Goal: Task Accomplishment & Management: Manage account settings

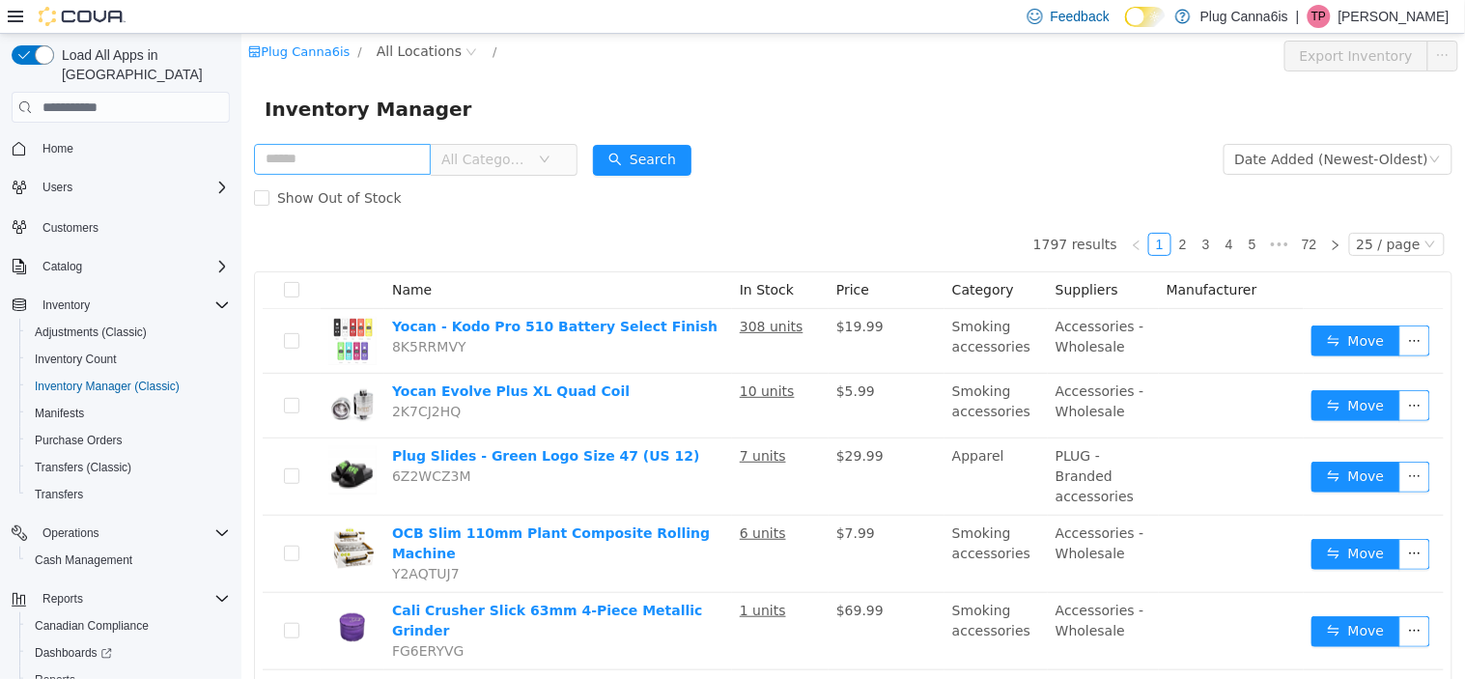
click at [293, 160] on input "text" at bounding box center [341, 159] width 177 height 31
type input "******"
click at [667, 162] on button "Search" at bounding box center [641, 160] width 99 height 31
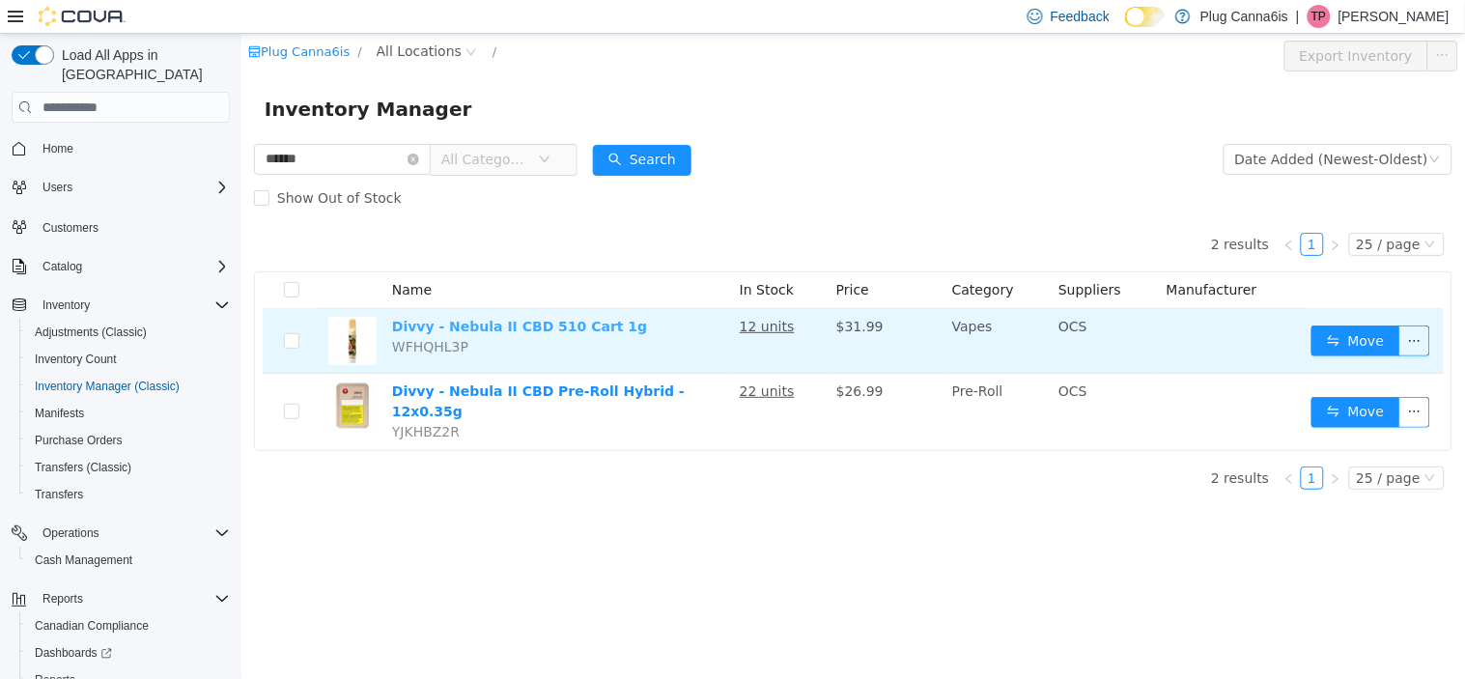
click at [448, 326] on link "Divvy - Nebula II CBD 510 Cart 1g" at bounding box center [518, 326] width 255 height 15
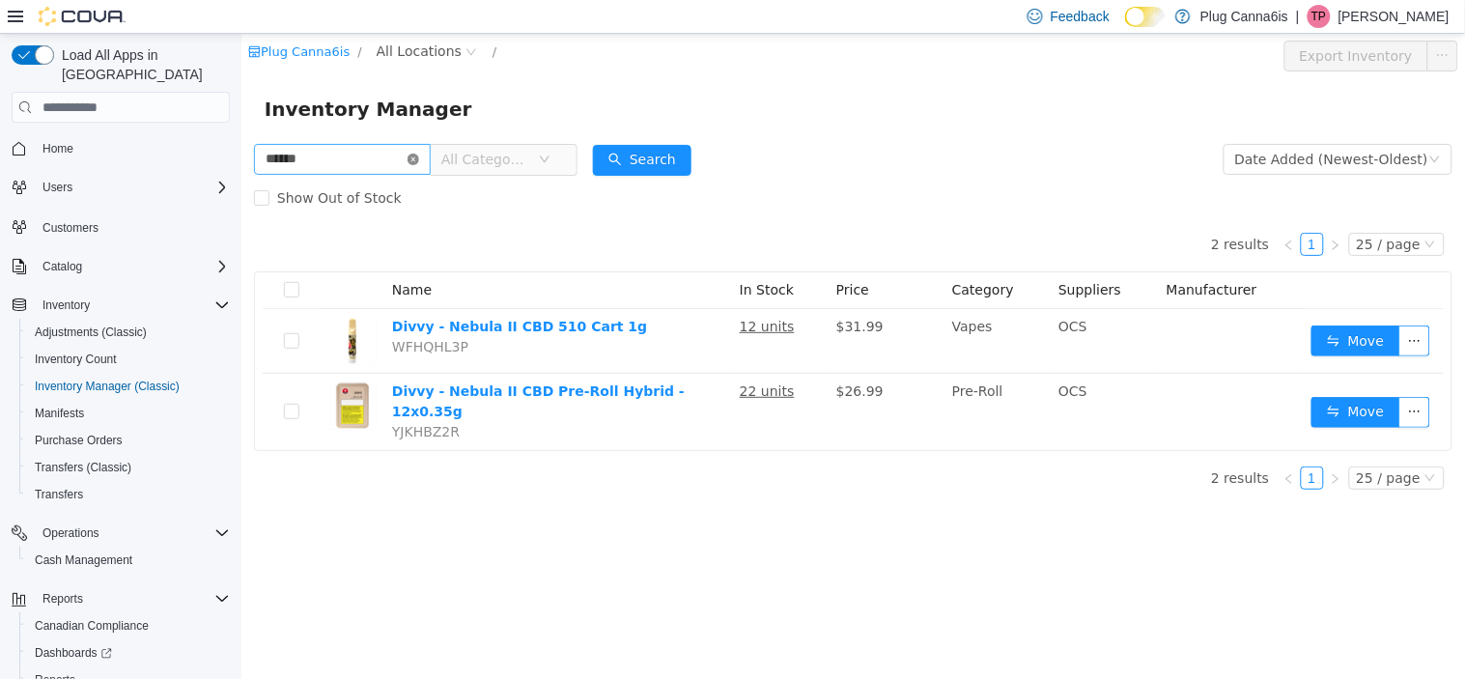
click at [418, 157] on icon "icon: close-circle" at bounding box center [413, 160] width 12 height 12
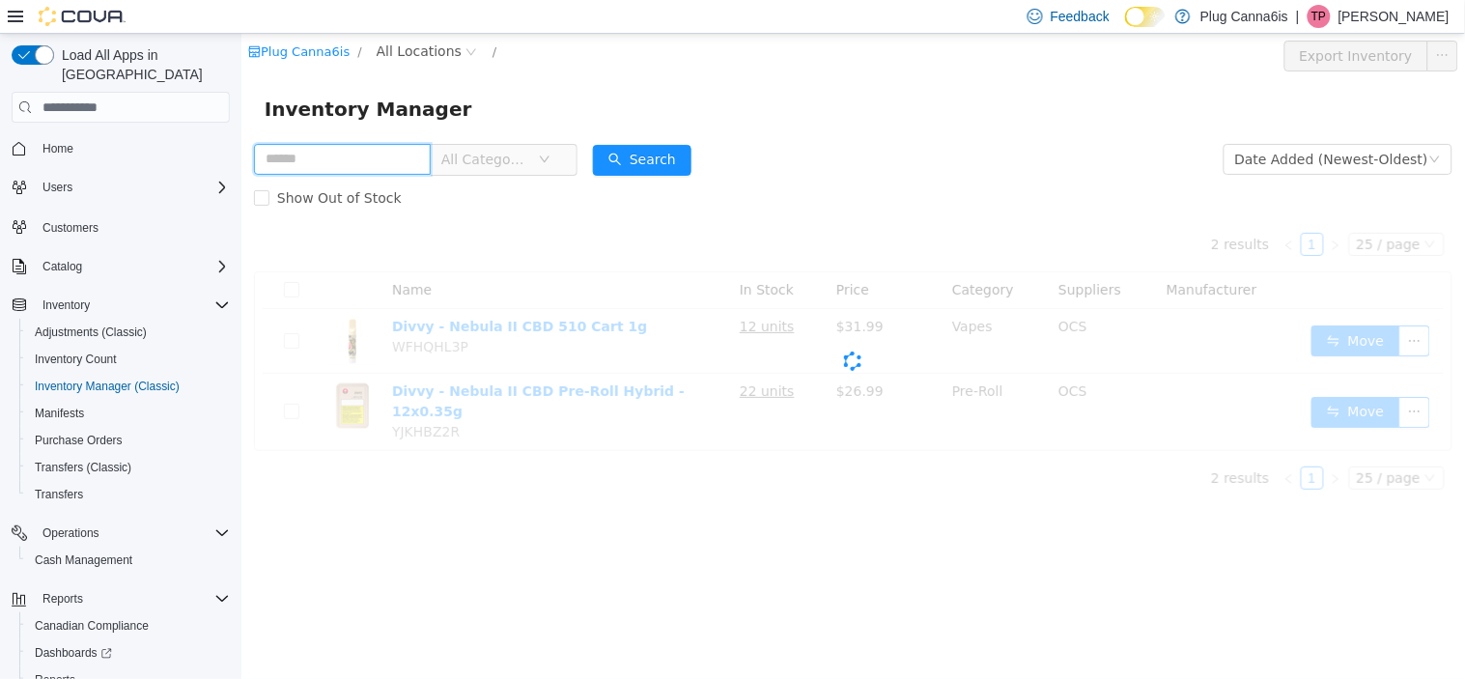
click at [371, 153] on input "text" at bounding box center [341, 159] width 177 height 31
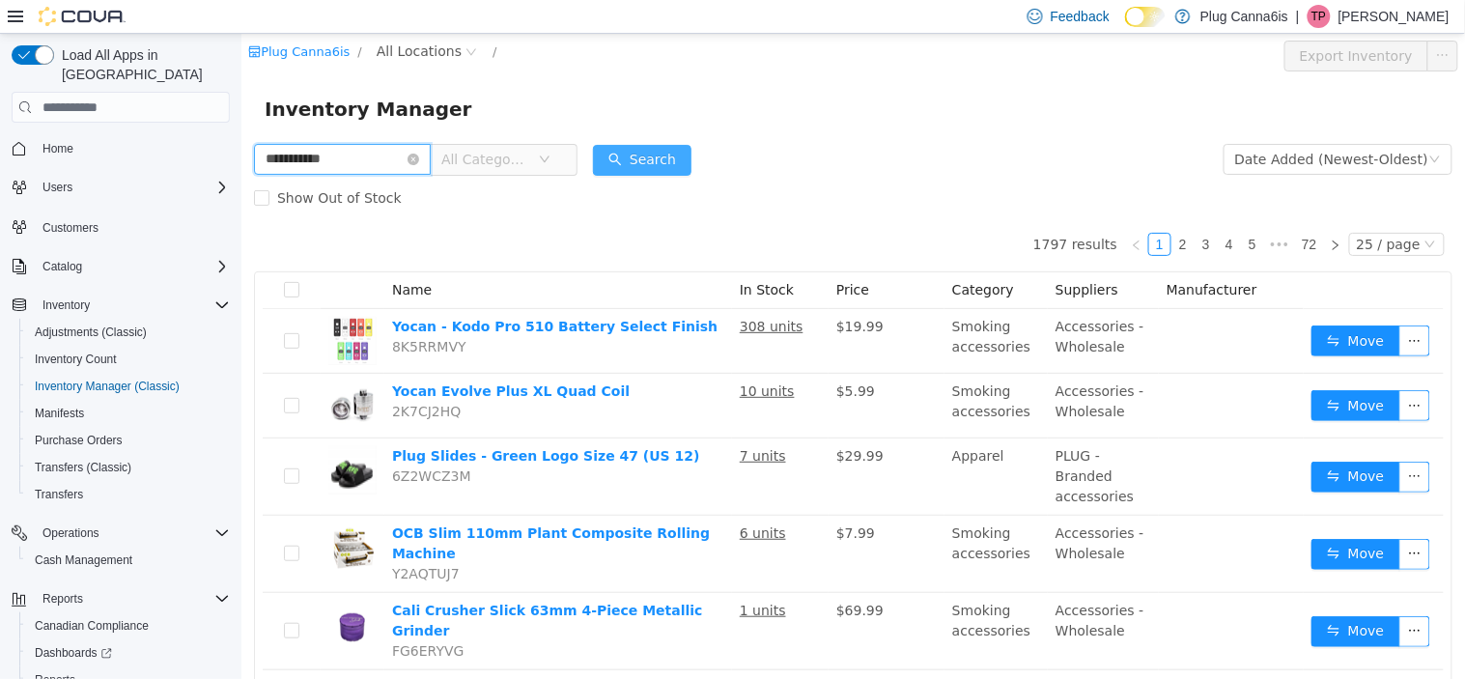
type input "**********"
click at [687, 167] on button "Search" at bounding box center [641, 160] width 99 height 31
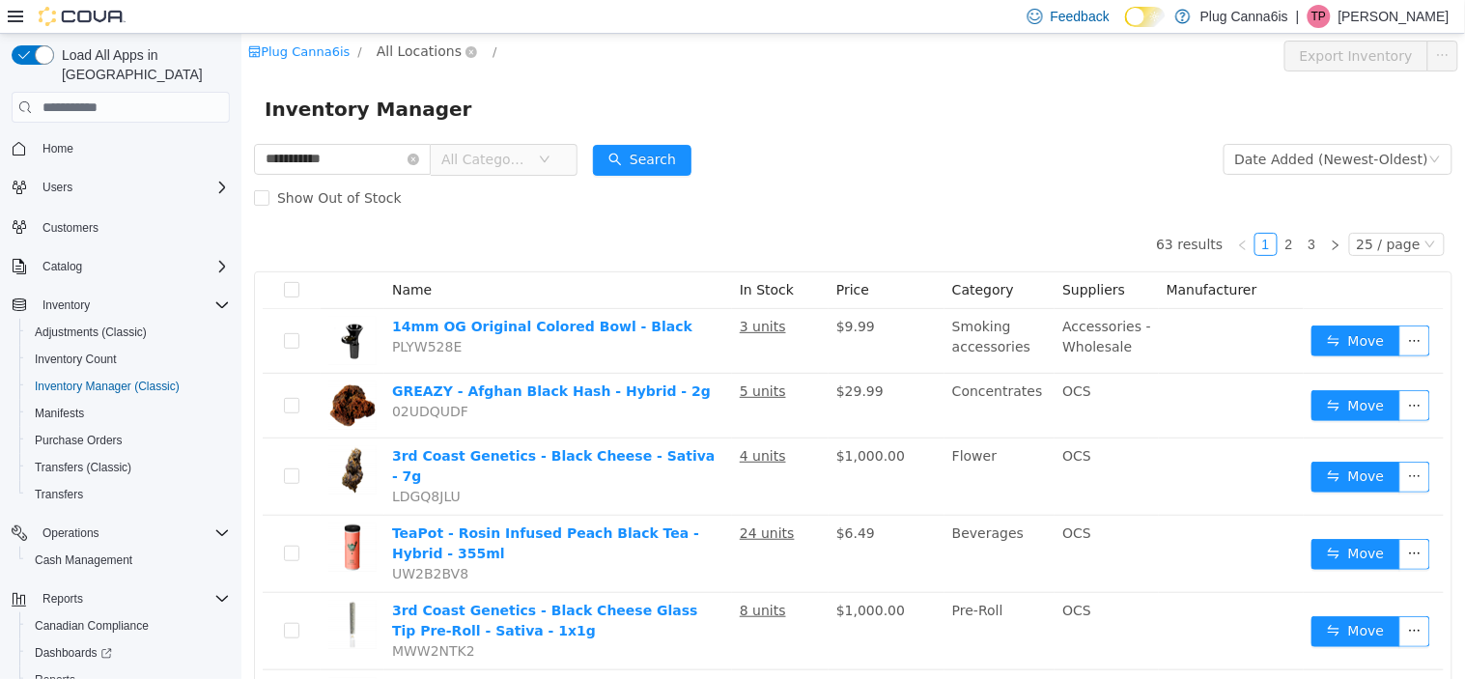
click at [395, 46] on span "All Locations" at bounding box center [418, 51] width 85 height 21
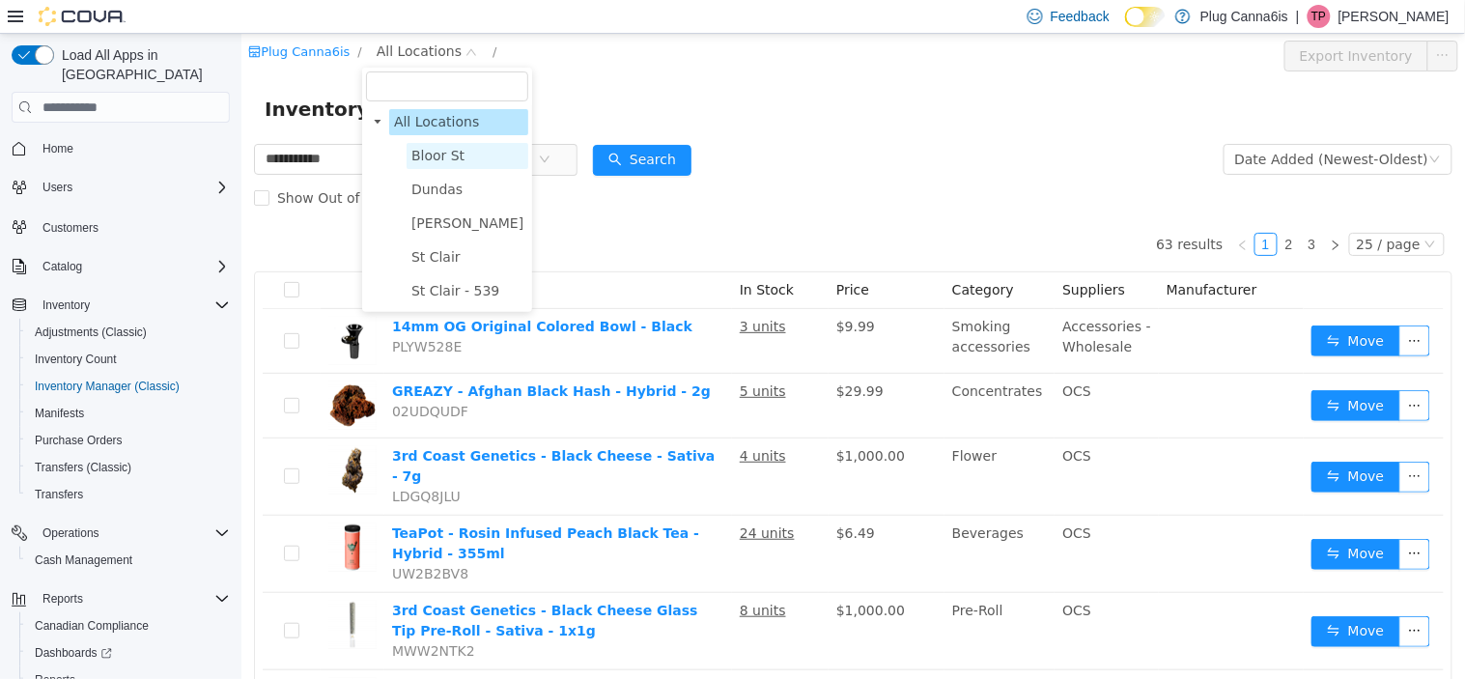
click at [439, 148] on span "Bloor St" at bounding box center [436, 155] width 53 height 15
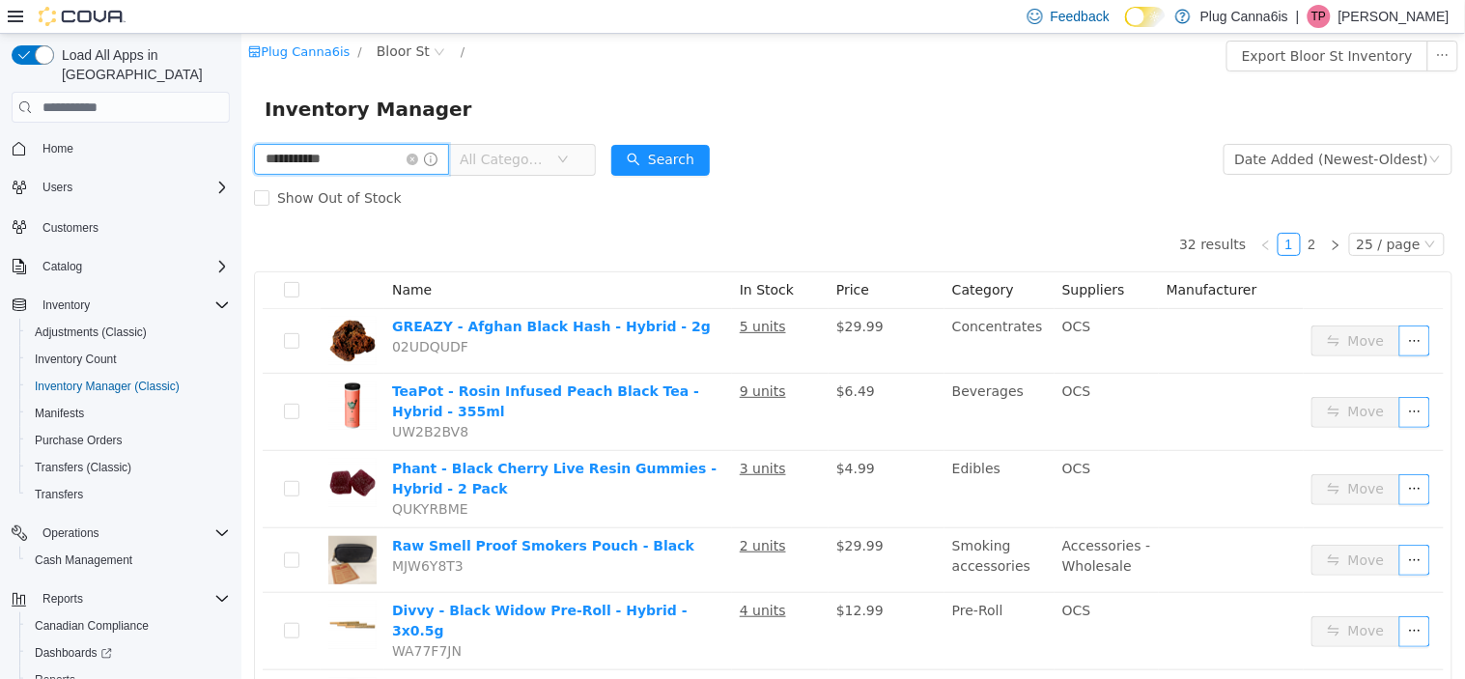
click at [373, 159] on input "**********" at bounding box center [350, 159] width 195 height 31
click at [547, 163] on span "All Categories" at bounding box center [503, 159] width 88 height 19
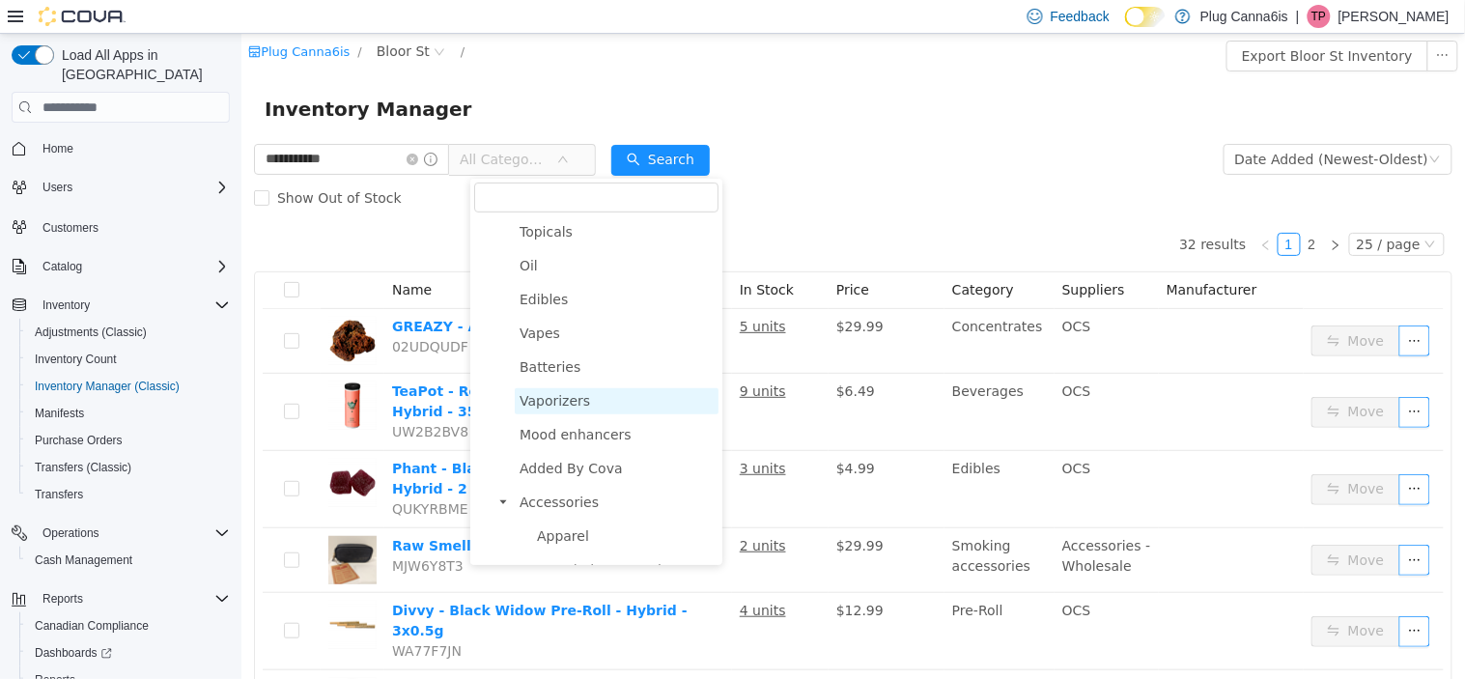
scroll to position [214, 0]
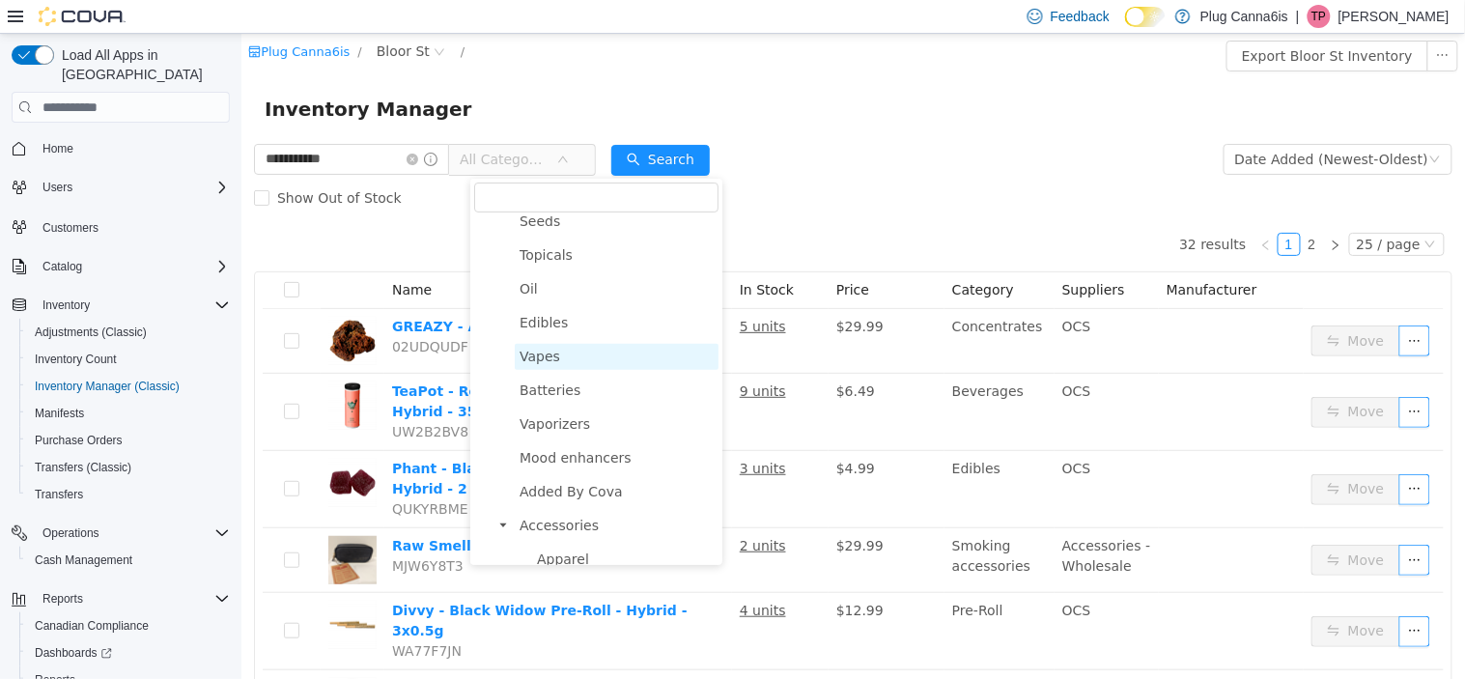
click at [576, 355] on span "Vapes" at bounding box center [616, 357] width 204 height 26
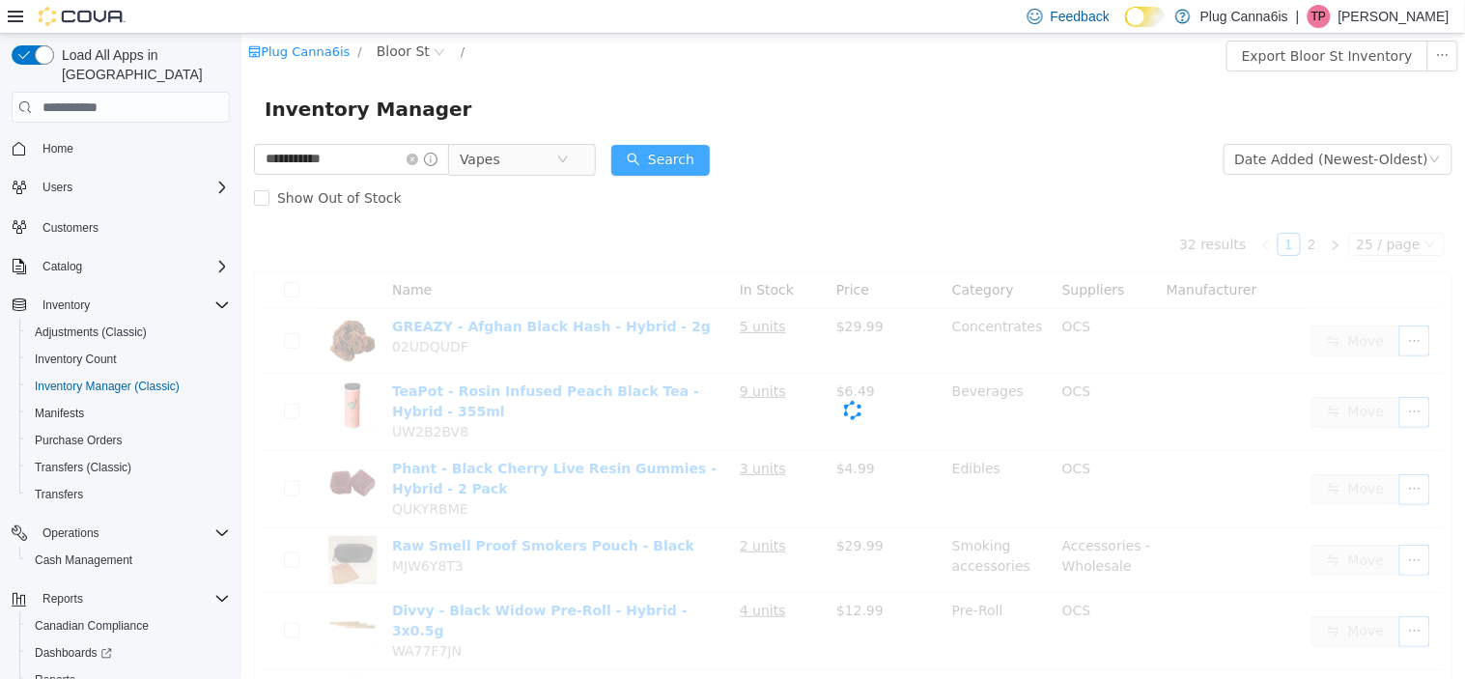
click at [697, 149] on button "Search" at bounding box center [659, 160] width 99 height 31
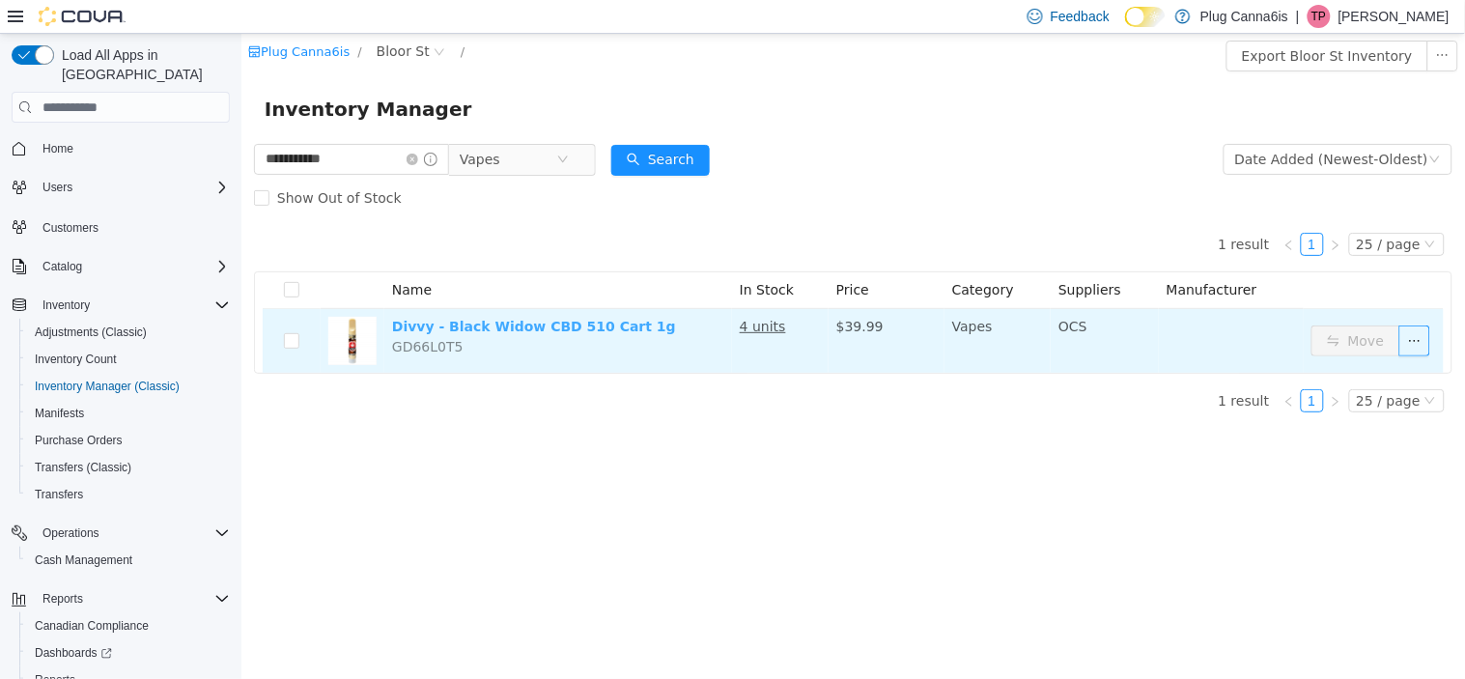
click at [565, 330] on link "Divvy - Black Widow CBD 510 Cart 1g" at bounding box center [533, 326] width 284 height 15
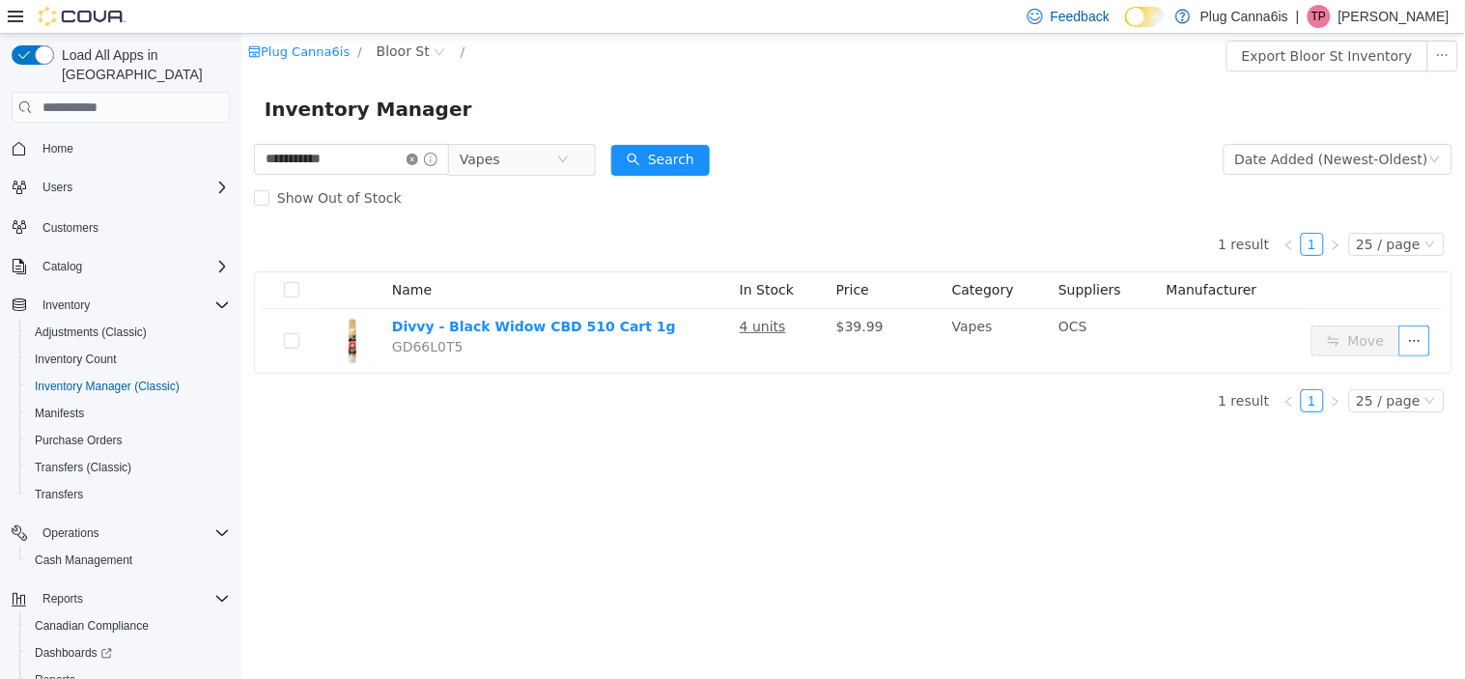
click at [417, 158] on icon "icon: close-circle" at bounding box center [412, 160] width 12 height 12
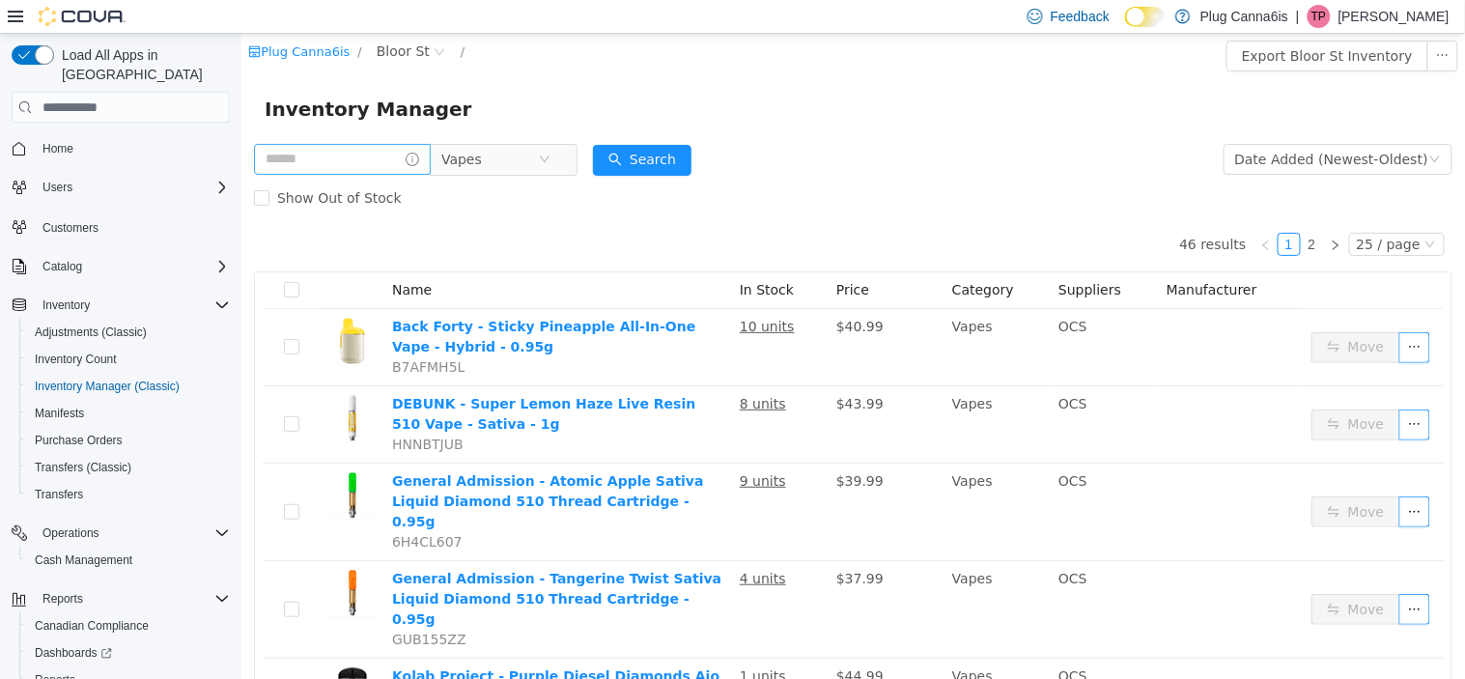
drag, startPoint x: 570, startPoint y: 155, endPoint x: 359, endPoint y: 158, distance: 210.6
click at [550, 157] on icon "icon: close-circle" at bounding box center [544, 160] width 12 height 12
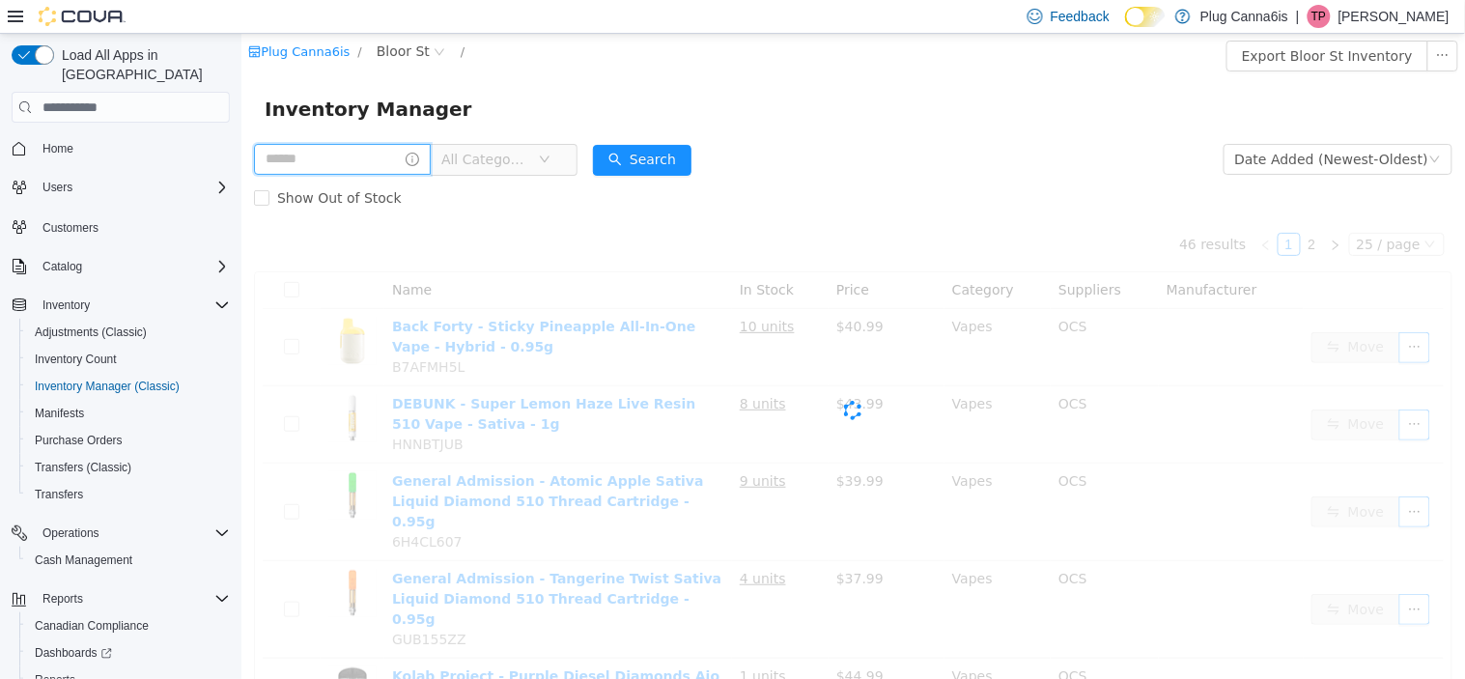
click at [349, 158] on input "text" at bounding box center [341, 159] width 177 height 31
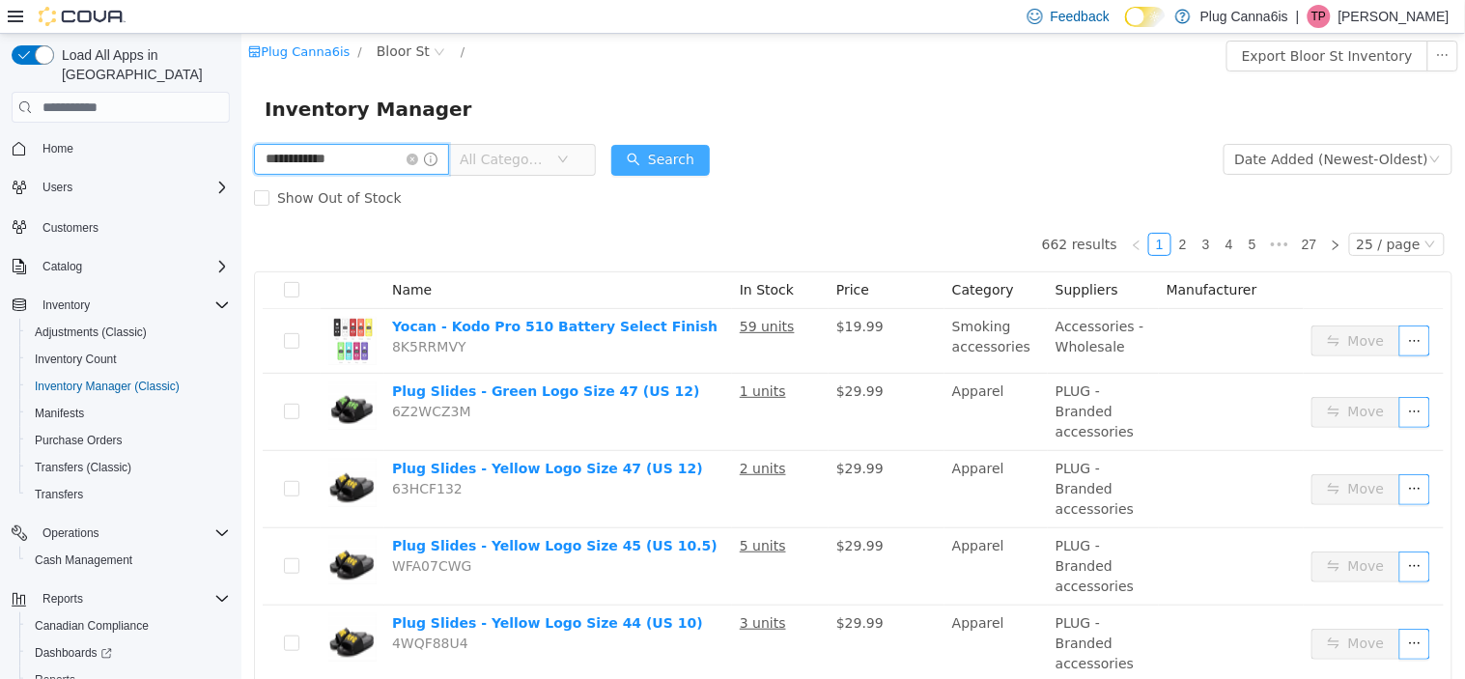
type input "**********"
click at [673, 157] on button "Search" at bounding box center [659, 160] width 99 height 31
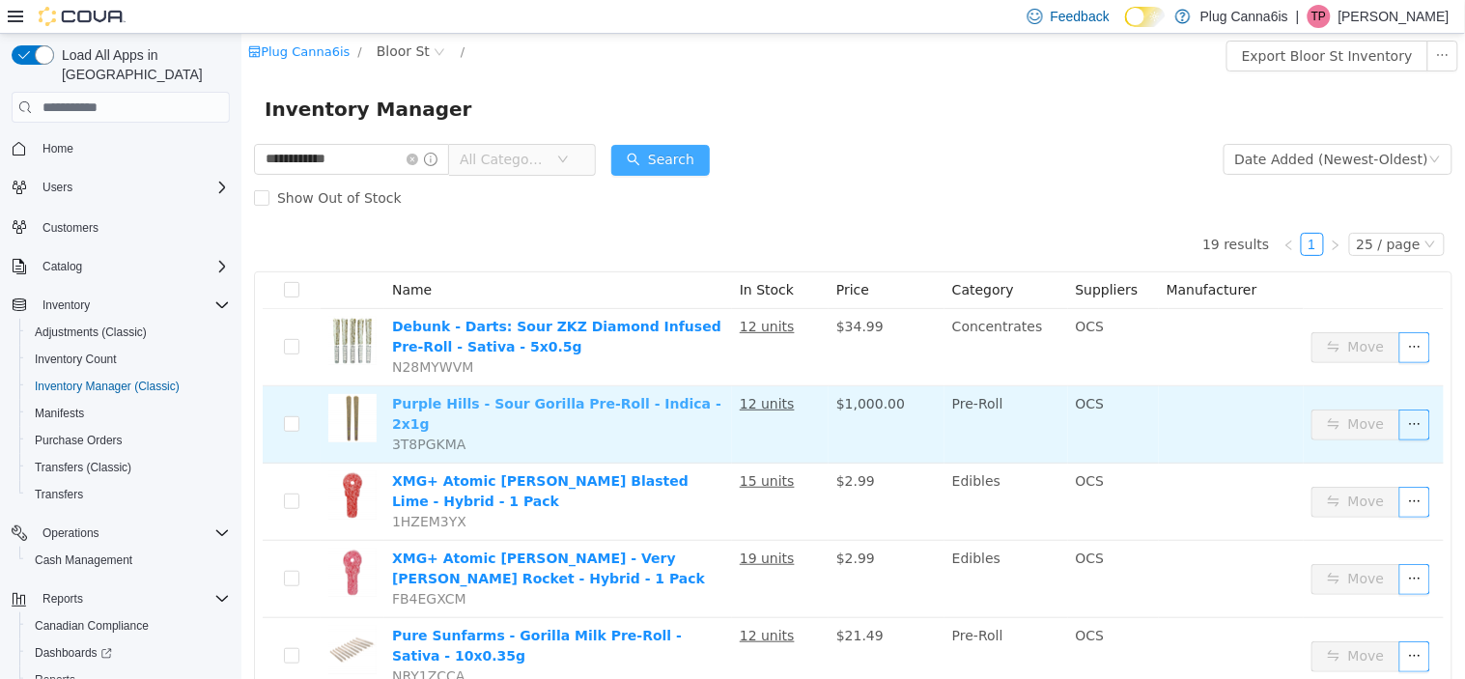
scroll to position [107, 0]
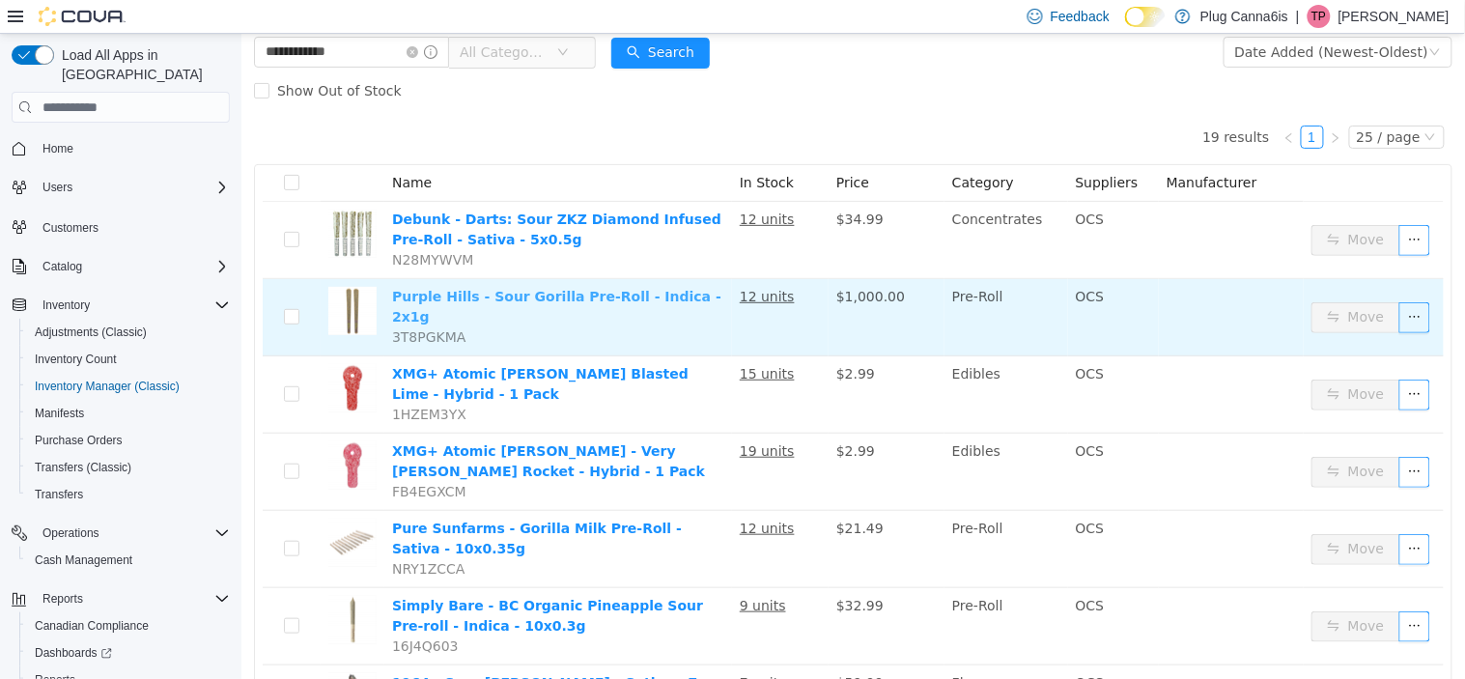
click at [524, 298] on link "Purple Hills - Sour Gorilla Pre-Roll - Indica - 2x1g" at bounding box center [555, 307] width 329 height 36
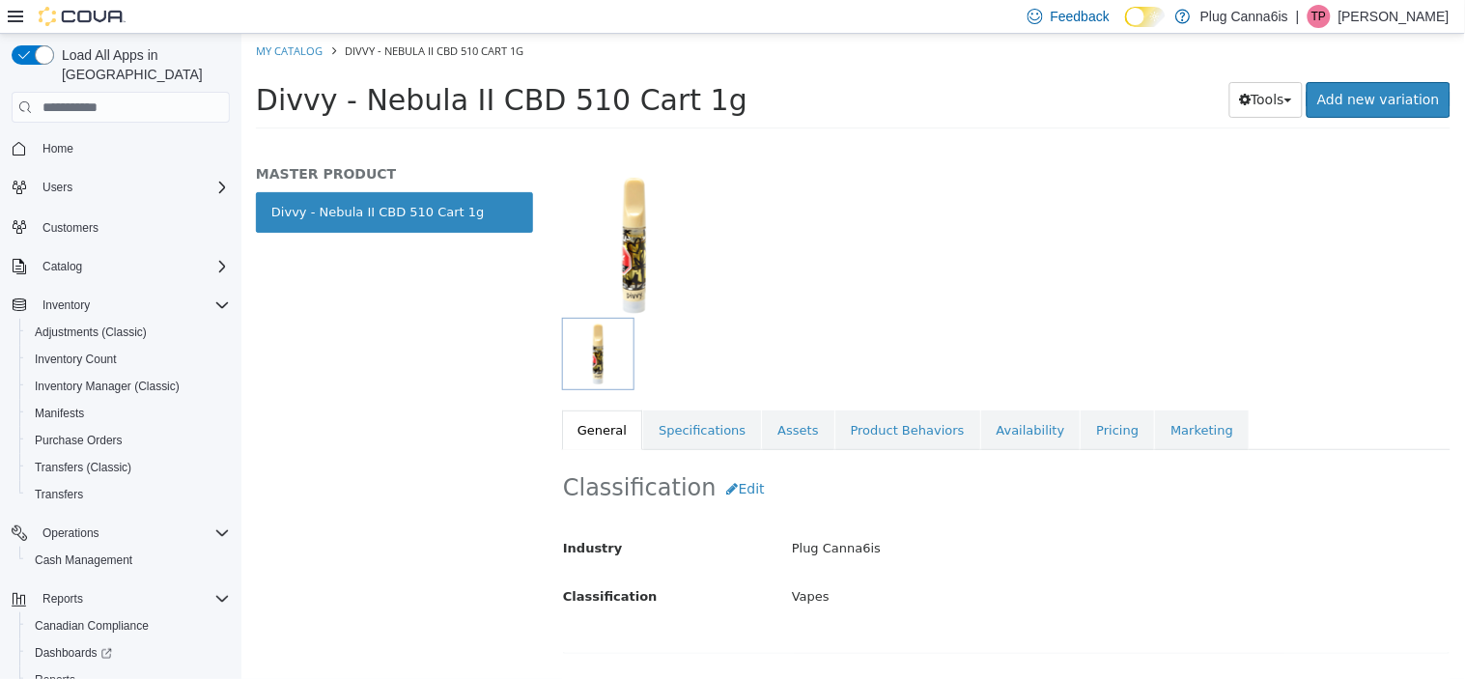
scroll to position [214, 0]
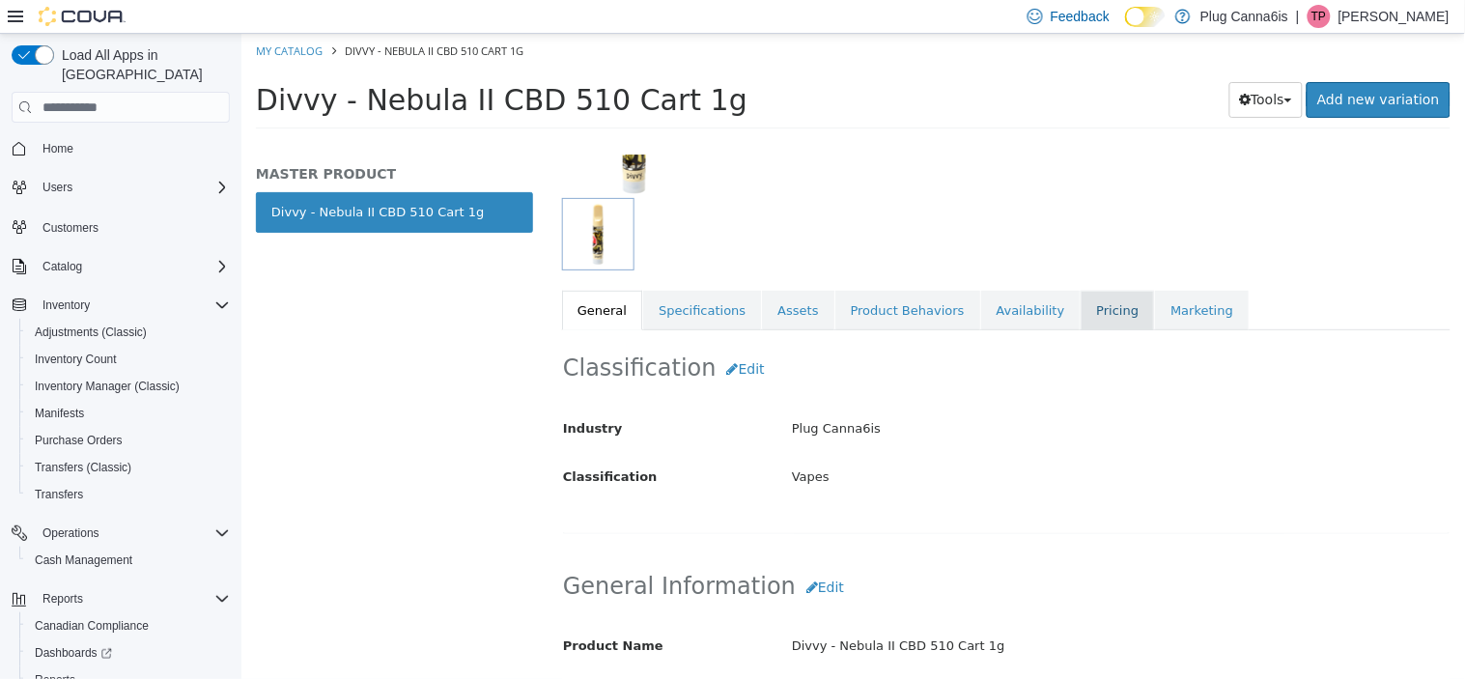
click at [1080, 315] on link "Pricing" at bounding box center [1116, 311] width 73 height 41
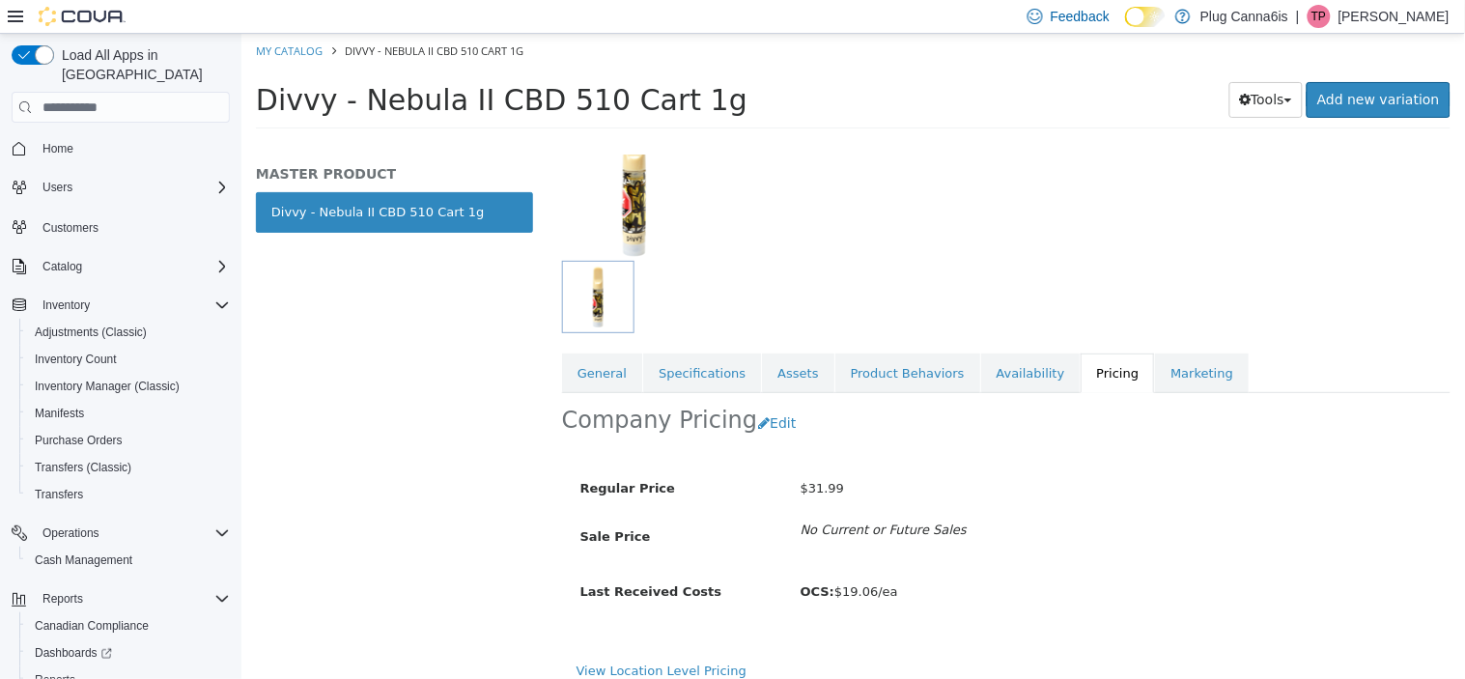
scroll to position [168, 0]
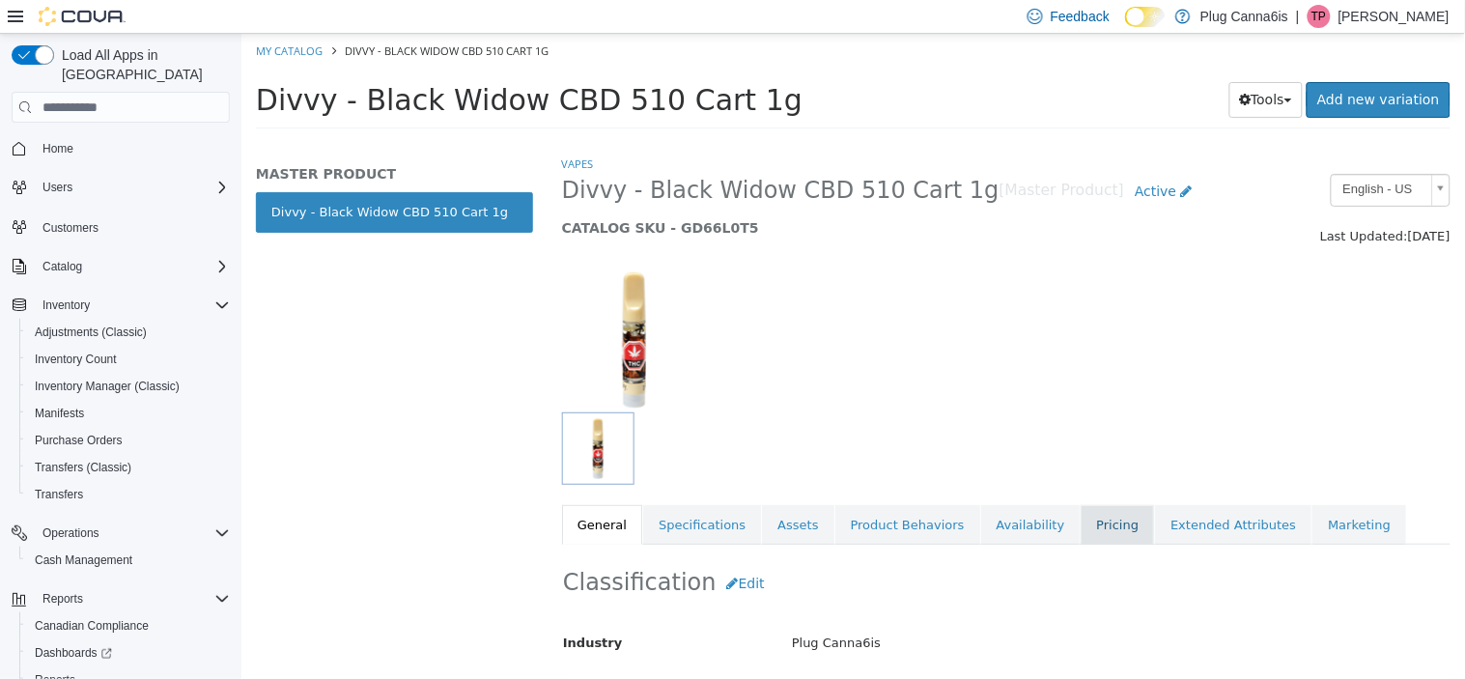
click at [1090, 538] on link "Pricing" at bounding box center [1116, 525] width 73 height 41
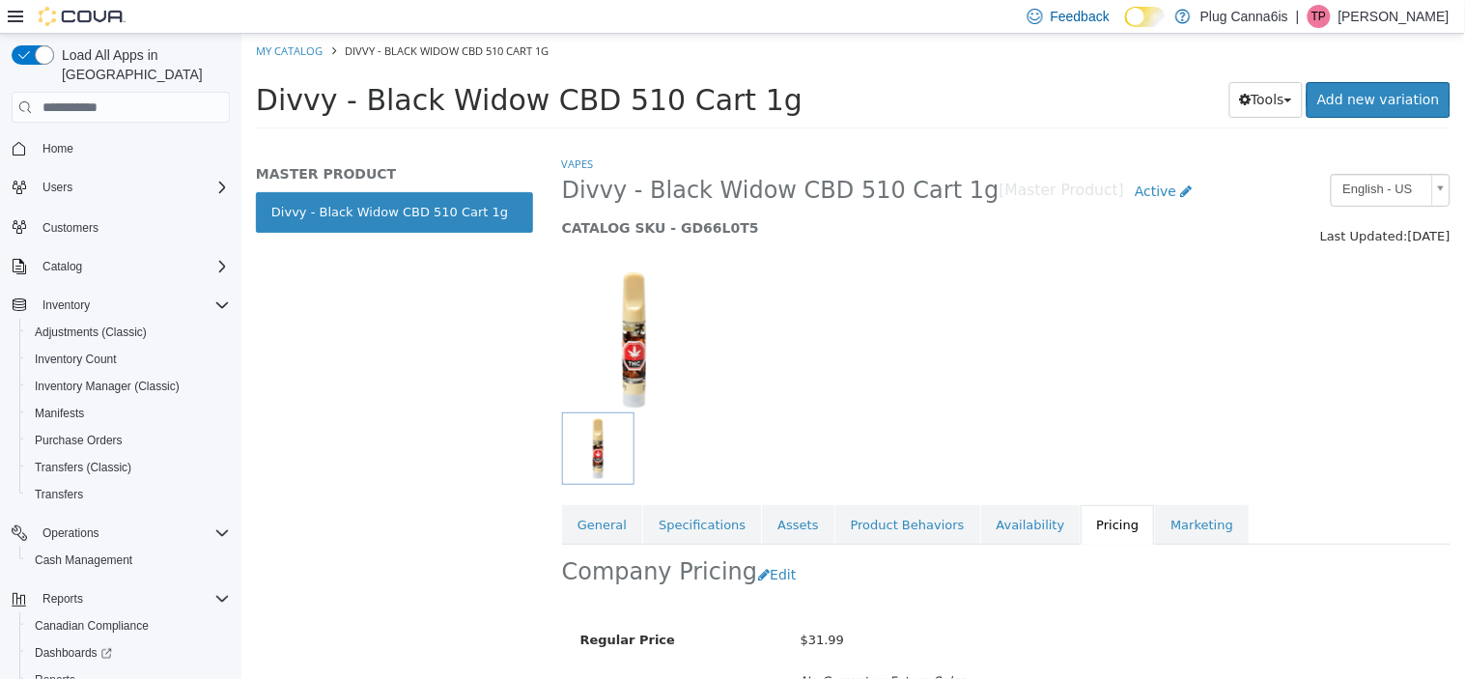
scroll to position [168, 0]
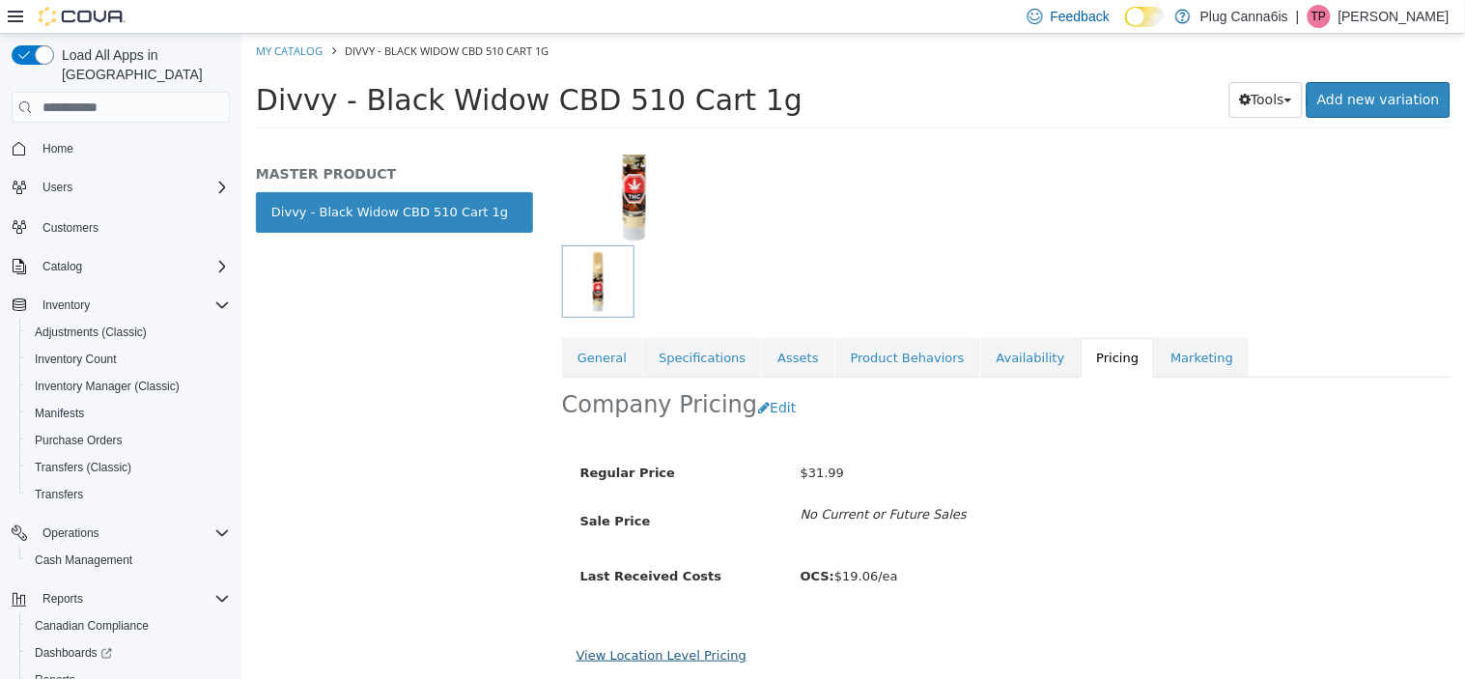
click at [653, 663] on link "View Location Level Pricing" at bounding box center [661, 655] width 170 height 14
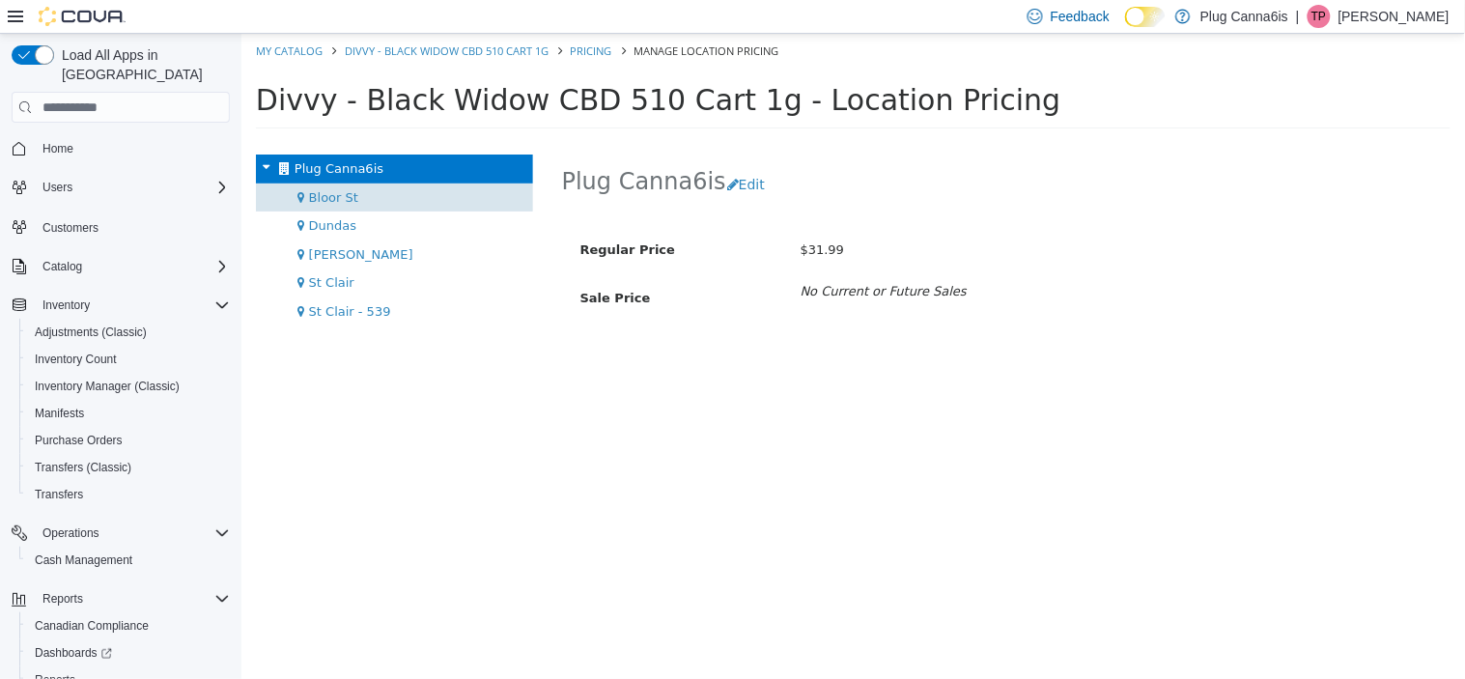
click at [372, 198] on div "Bloor St" at bounding box center [393, 198] width 277 height 29
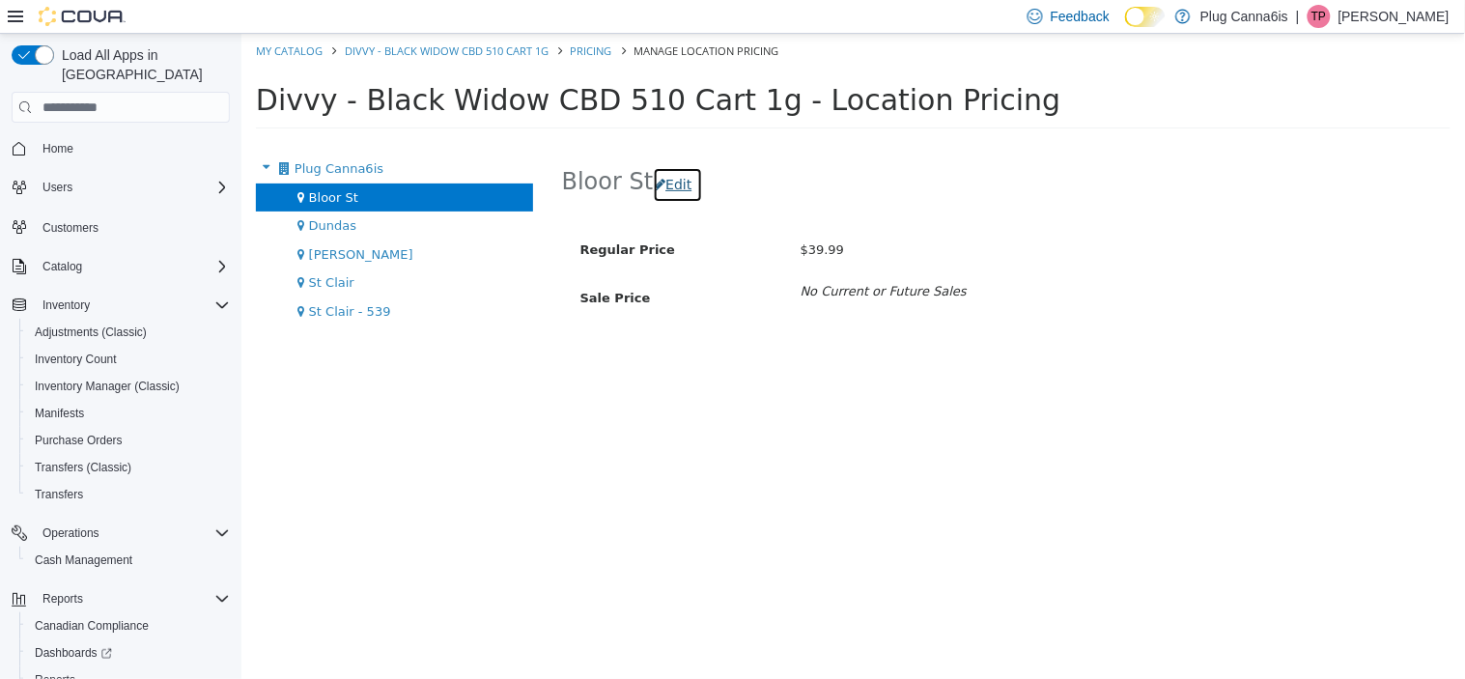
click at [683, 187] on button "Edit" at bounding box center [676, 185] width 49 height 36
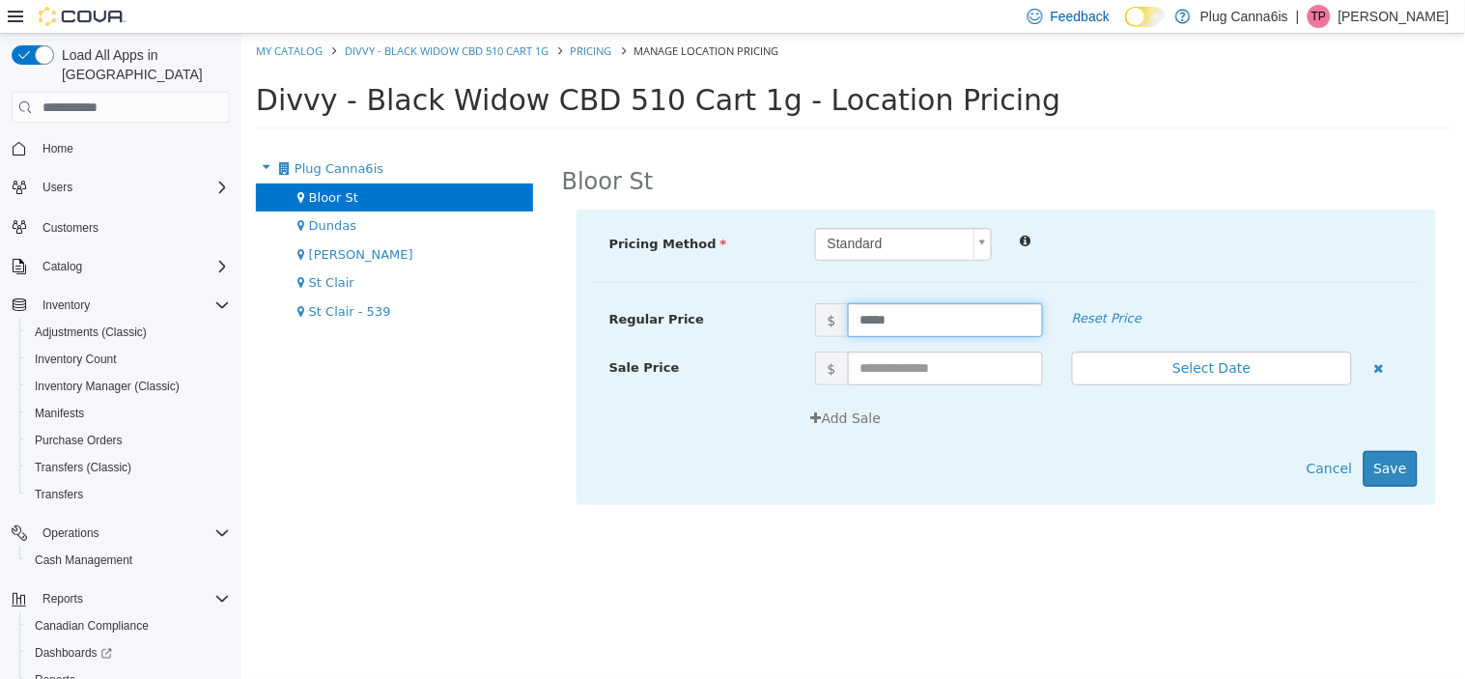
drag, startPoint x: 913, startPoint y: 321, endPoint x: 856, endPoint y: 321, distance: 57.0
click at [856, 321] on input "*****" at bounding box center [944, 320] width 195 height 34
type input "*****"
click at [1396, 454] on button "Save" at bounding box center [1390, 469] width 54 height 36
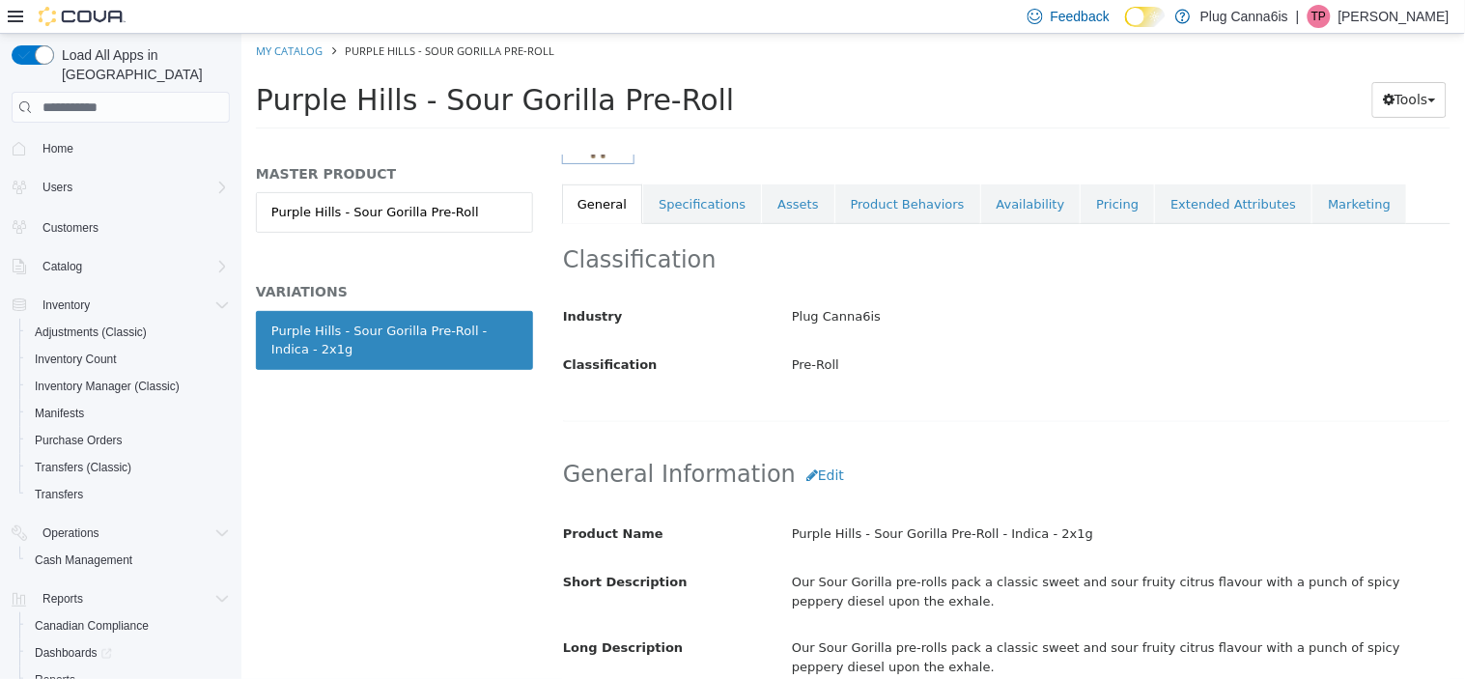
scroll to position [322, 0]
click at [1080, 212] on link "Pricing" at bounding box center [1116, 204] width 73 height 41
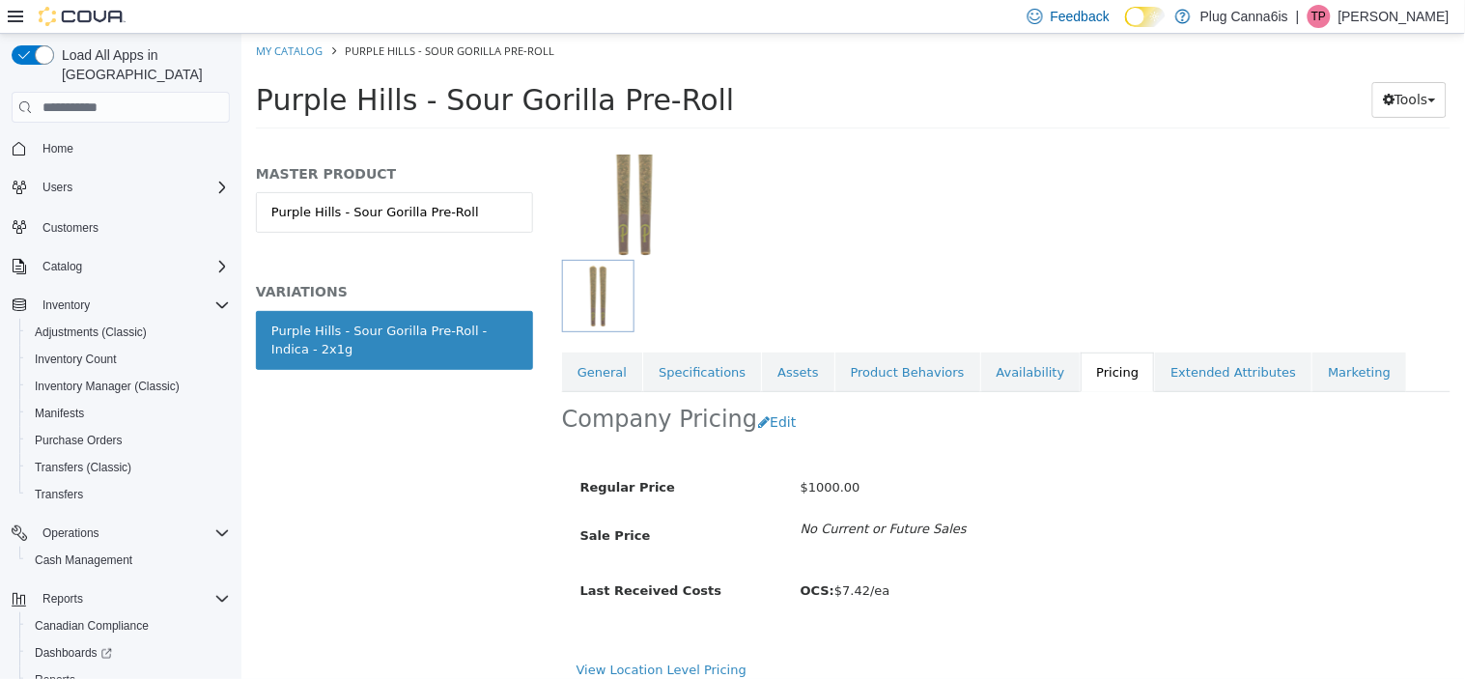
scroll to position [168, 0]
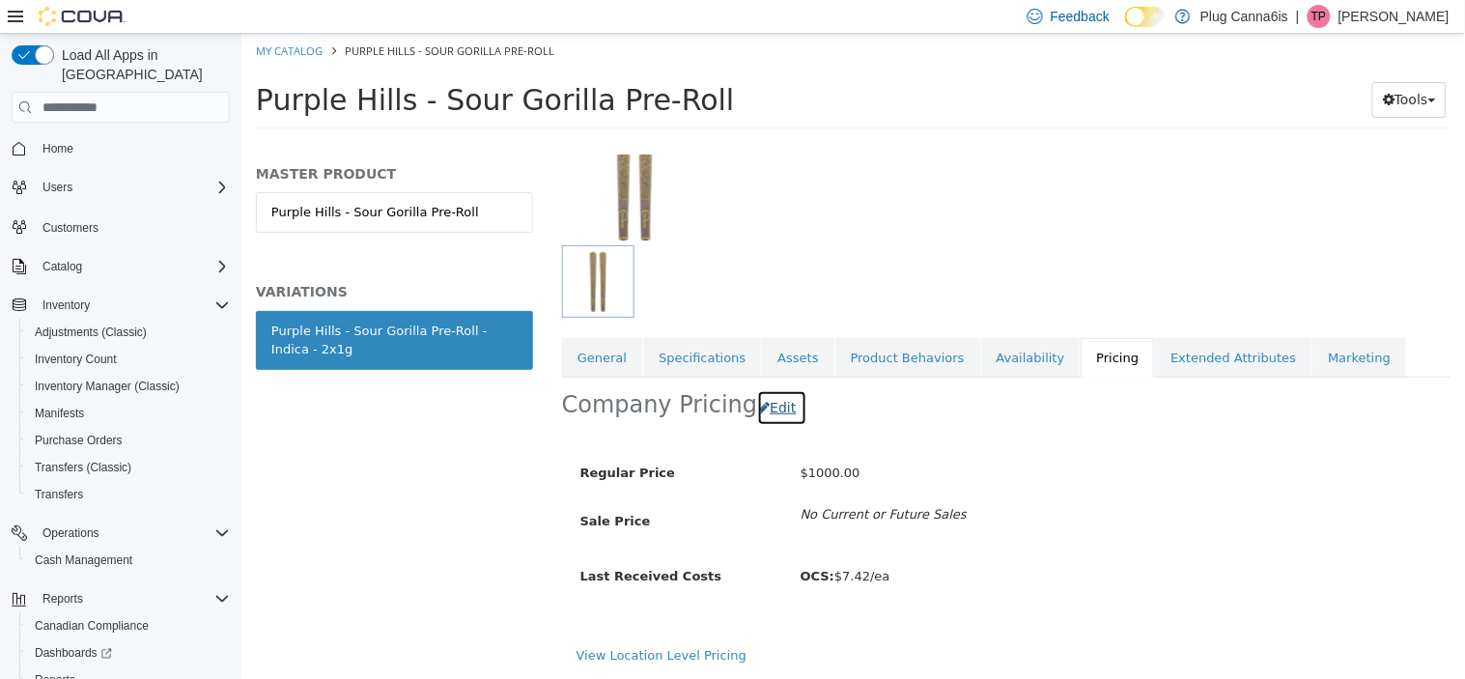
click at [773, 404] on button "Edit" at bounding box center [780, 408] width 49 height 36
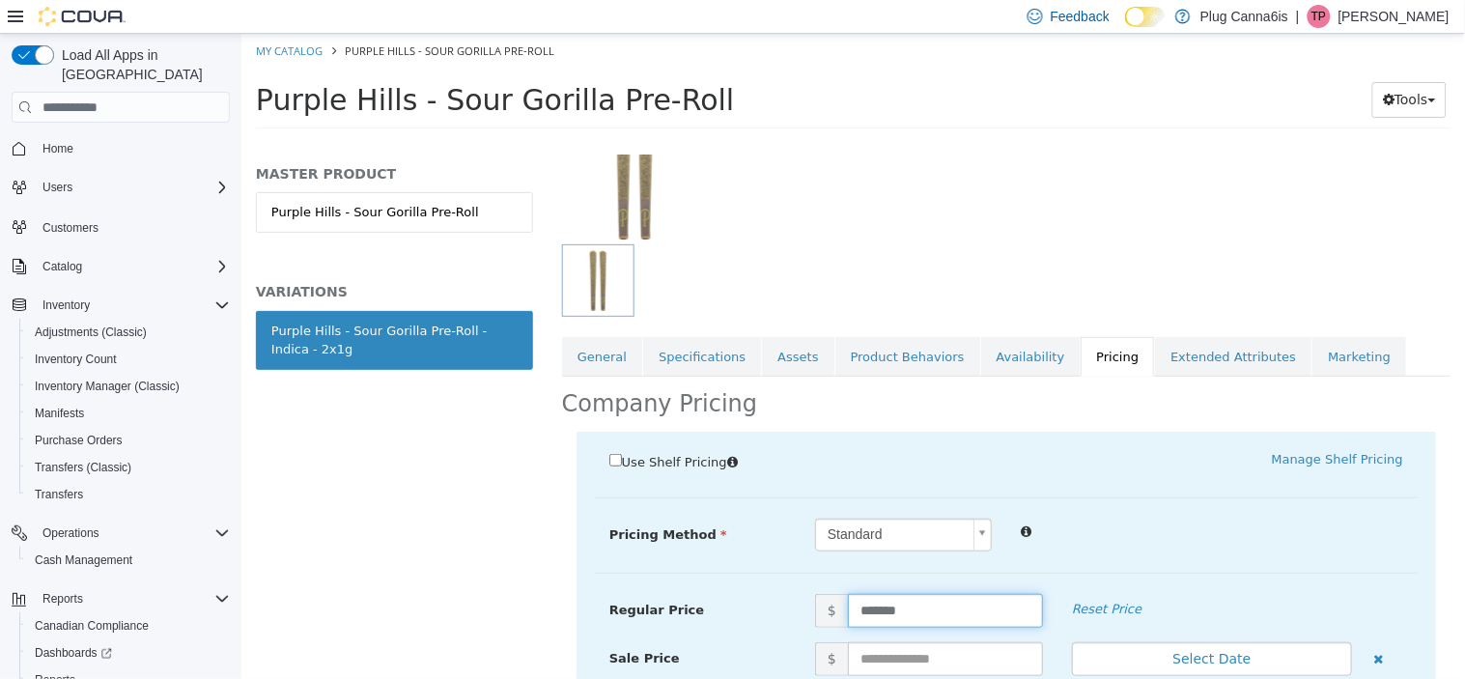
drag, startPoint x: 917, startPoint y: 613, endPoint x: 862, endPoint y: 591, distance: 59.4
click at [851, 614] on input "*******" at bounding box center [944, 611] width 195 height 34
type input "*****"
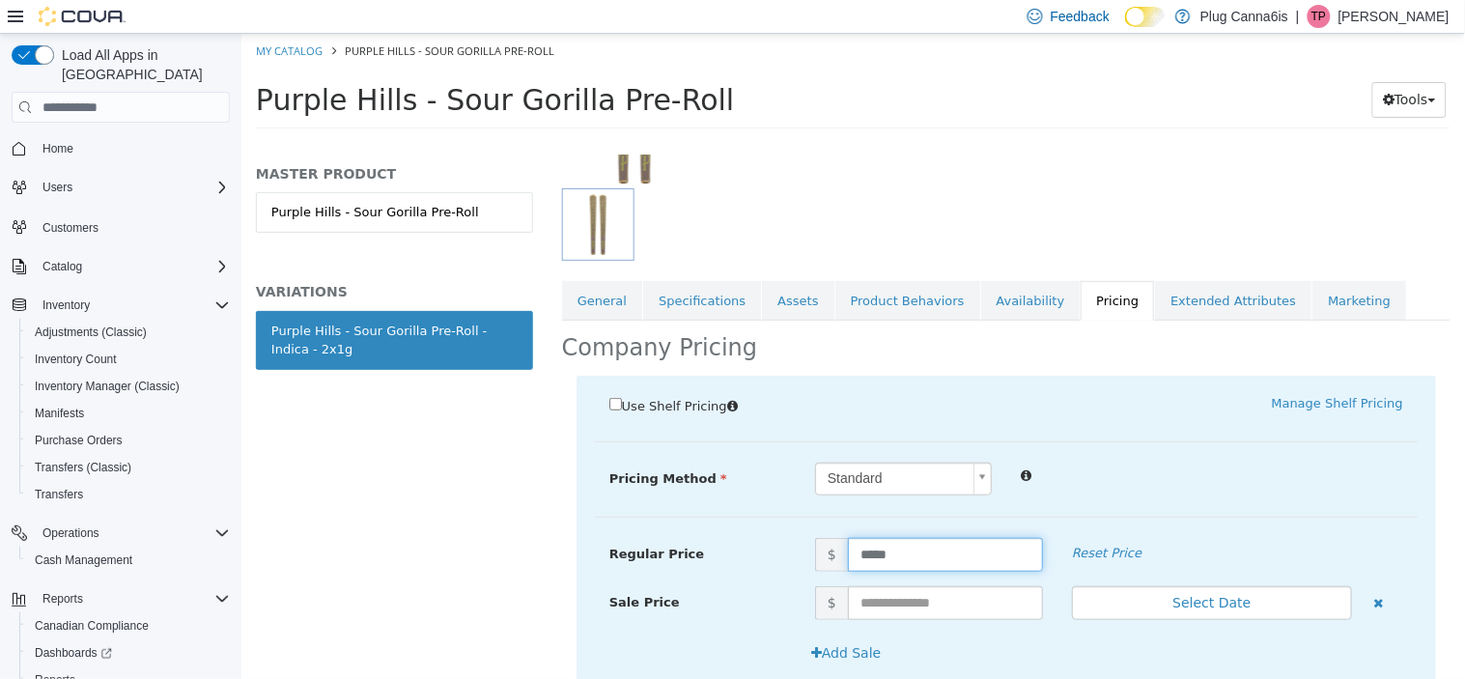
scroll to position [339, 0]
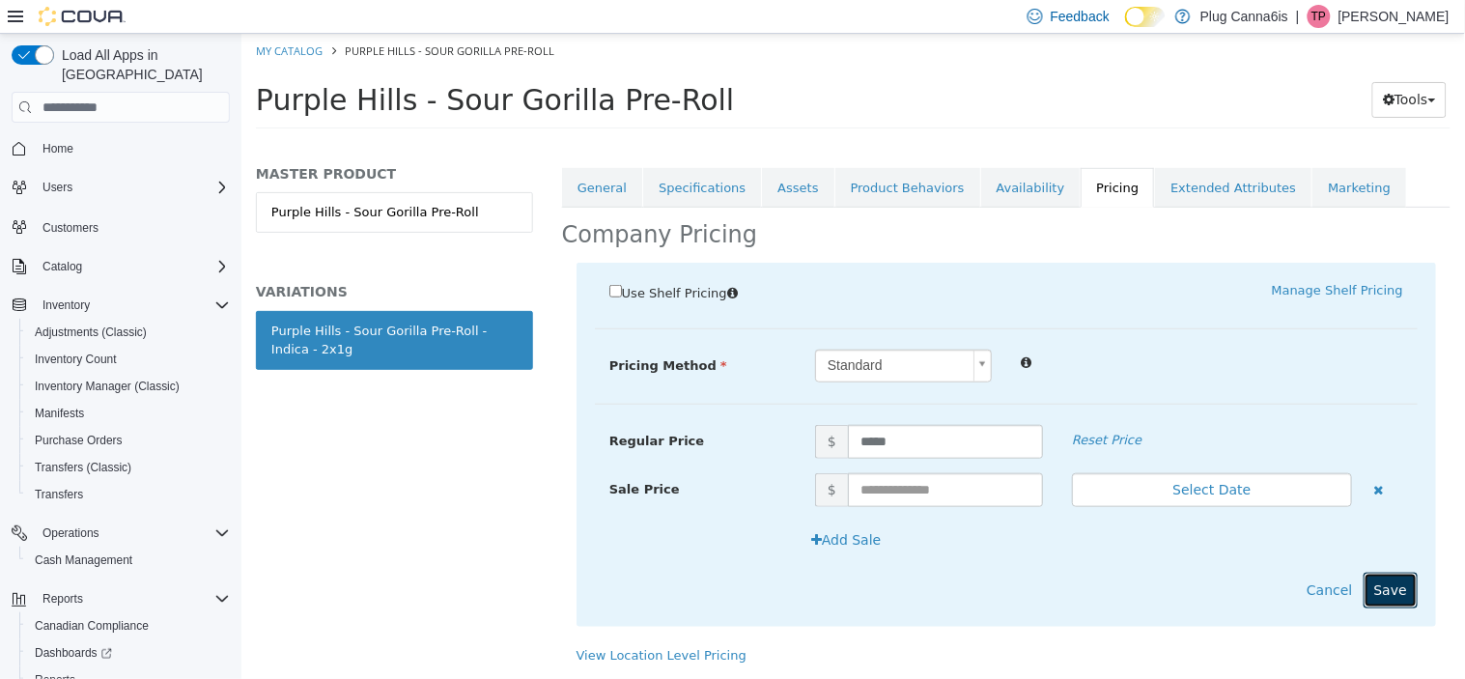
click at [1390, 591] on button "Save" at bounding box center [1390, 591] width 54 height 36
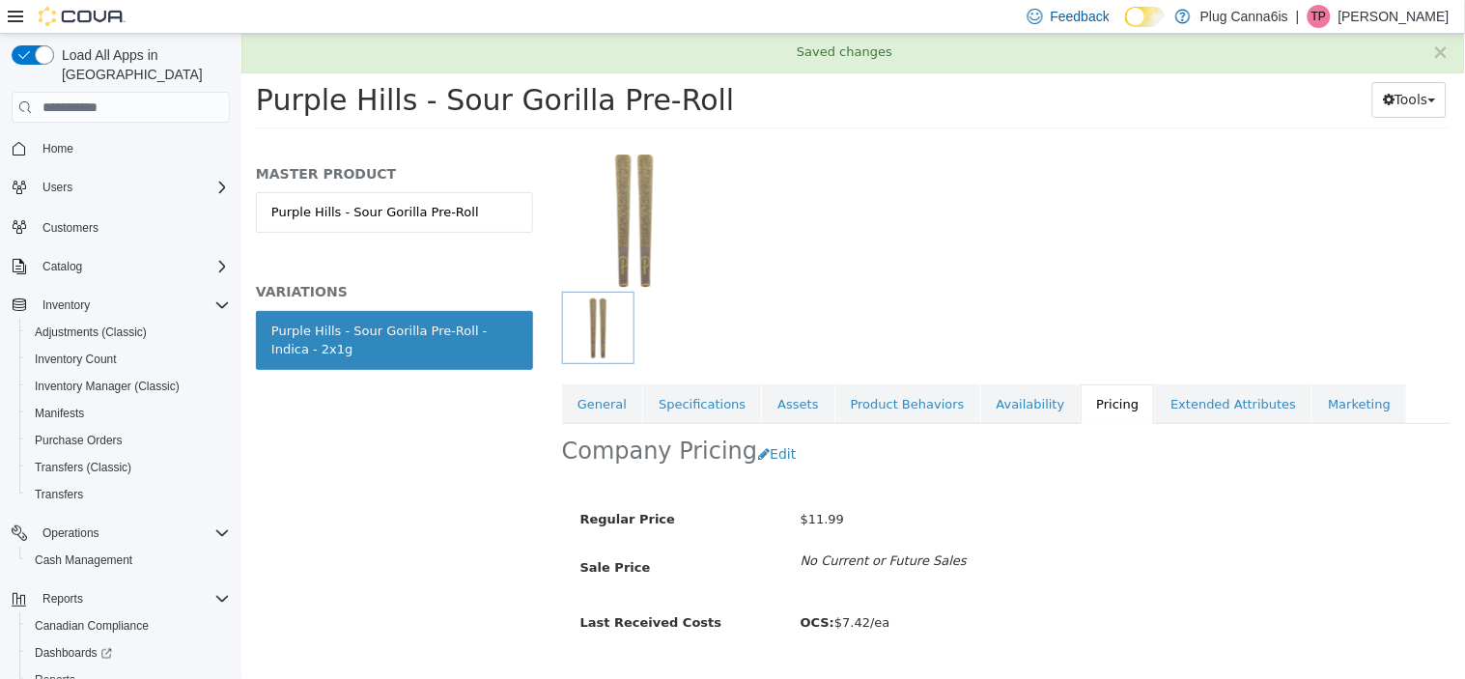
scroll to position [168, 0]
